Goal: Task Accomplishment & Management: Use online tool/utility

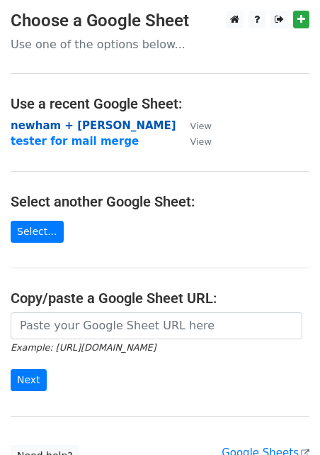
click at [94, 123] on strong "newham + [PERSON_NAME]" at bounding box center [94, 125] width 166 height 13
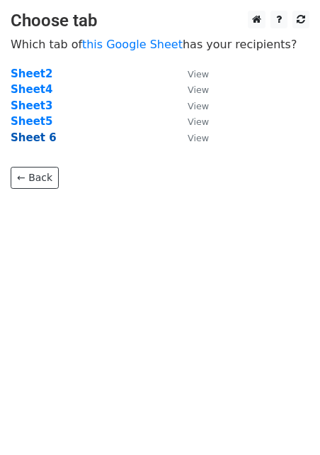
click at [43, 140] on strong "Sheet 6" at bounding box center [34, 137] width 46 height 13
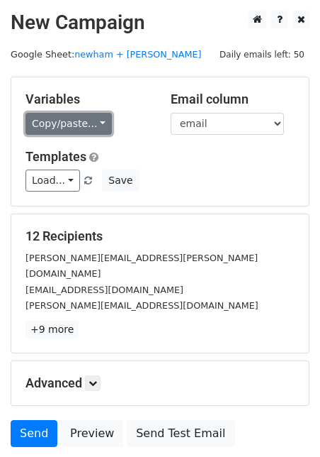
click at [85, 128] on link "Copy/paste..." at bounding box center [69, 124] width 87 height 22
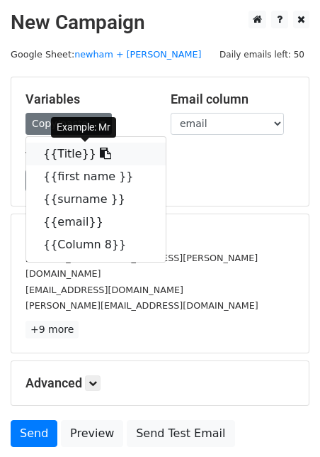
click at [63, 155] on link "{{Title}}" at bounding box center [96, 154] width 140 height 23
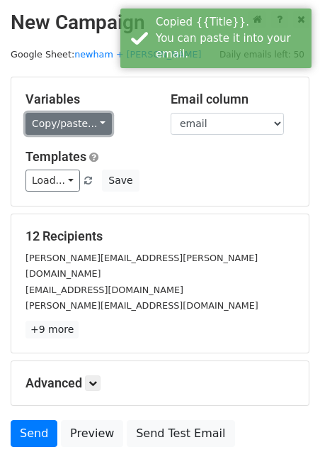
click at [91, 127] on link "Copy/paste..." at bounding box center [69, 124] width 87 height 22
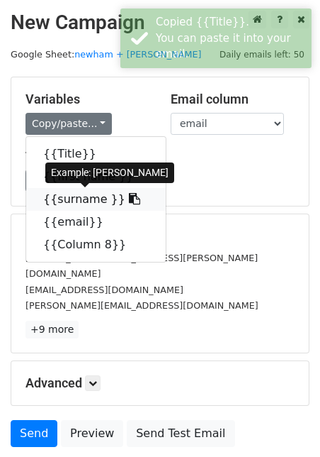
click at [129, 199] on icon at bounding box center [134, 198] width 11 height 11
